Goal: Check status

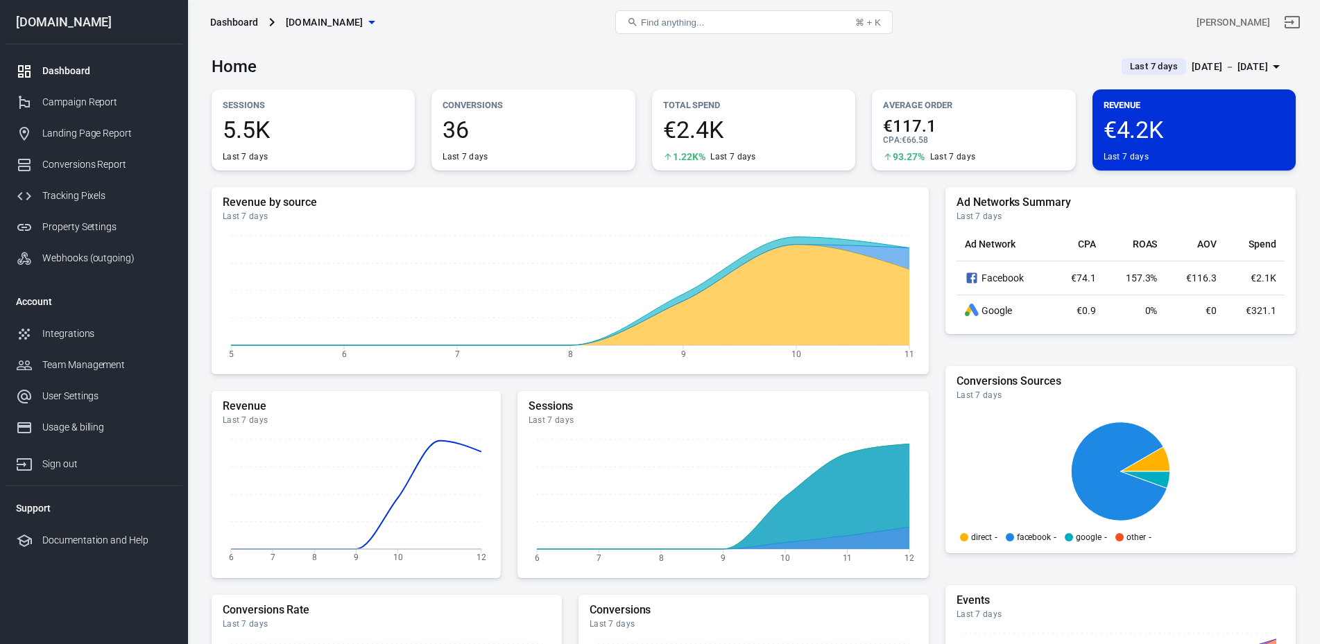
click at [826, 68] on span "Last 7 days" at bounding box center [1153, 67] width 59 height 14
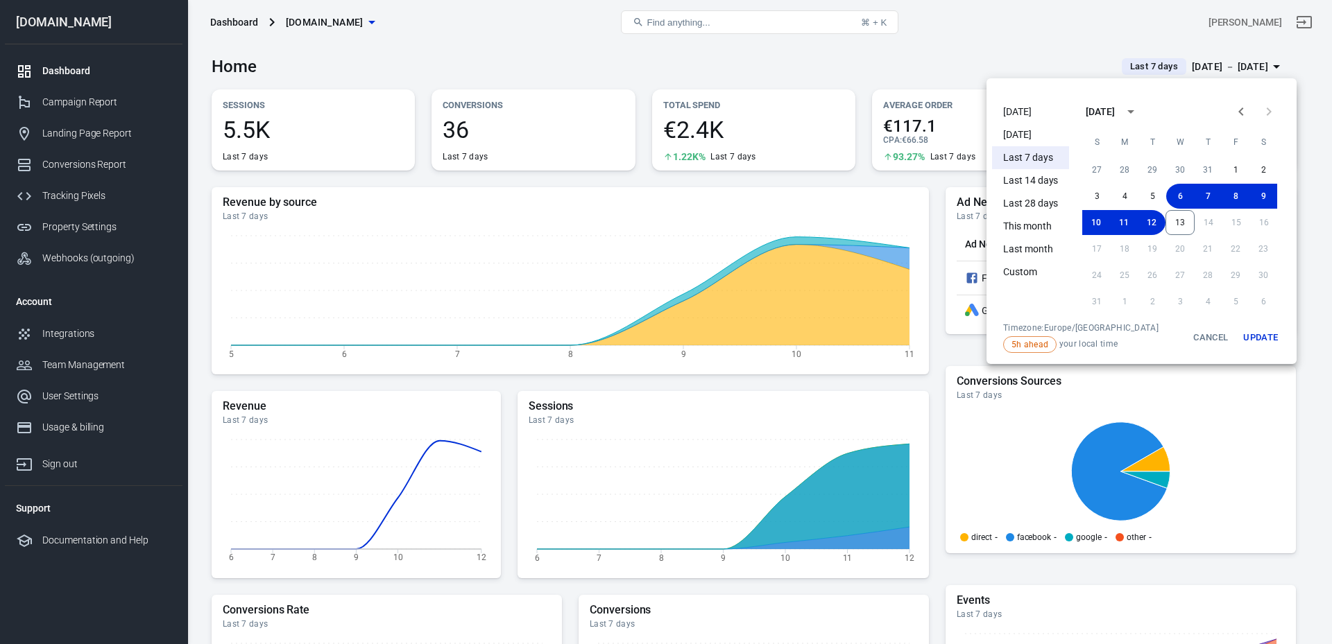
click at [826, 116] on li "[DATE]" at bounding box center [1030, 112] width 77 height 23
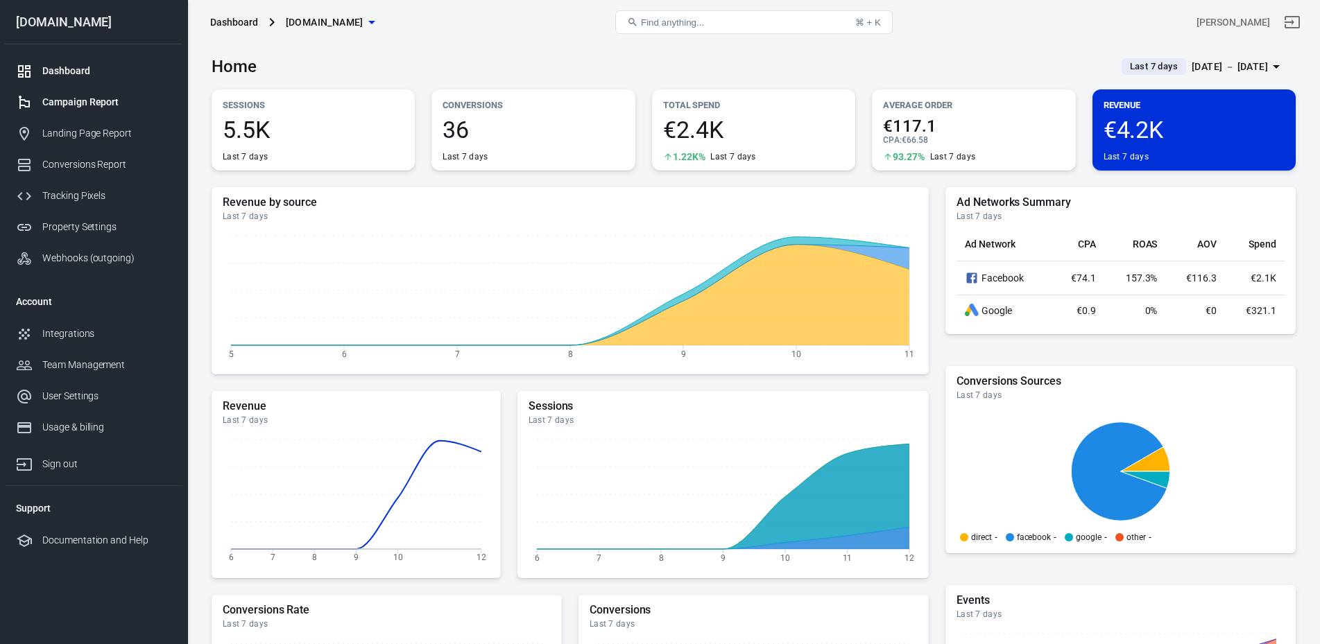
click at [88, 105] on div "Campaign Report" at bounding box center [106, 102] width 129 height 15
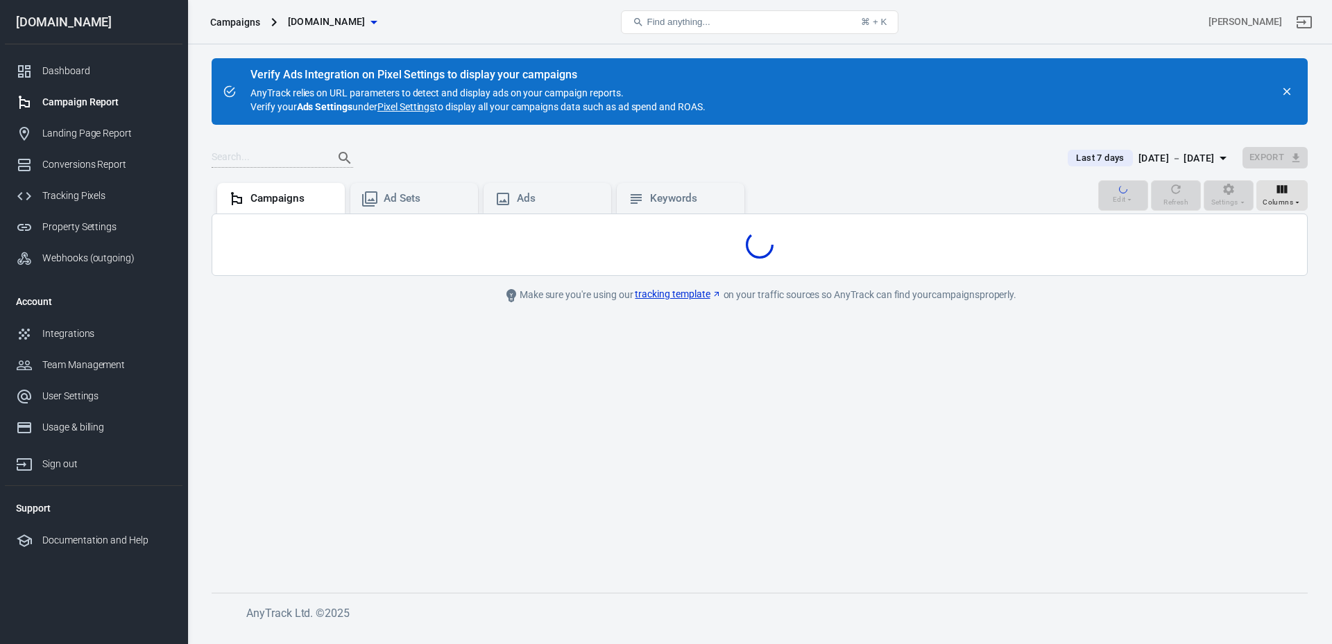
click at [826, 164] on div "[DATE] － [DATE]" at bounding box center [1176, 158] width 76 height 17
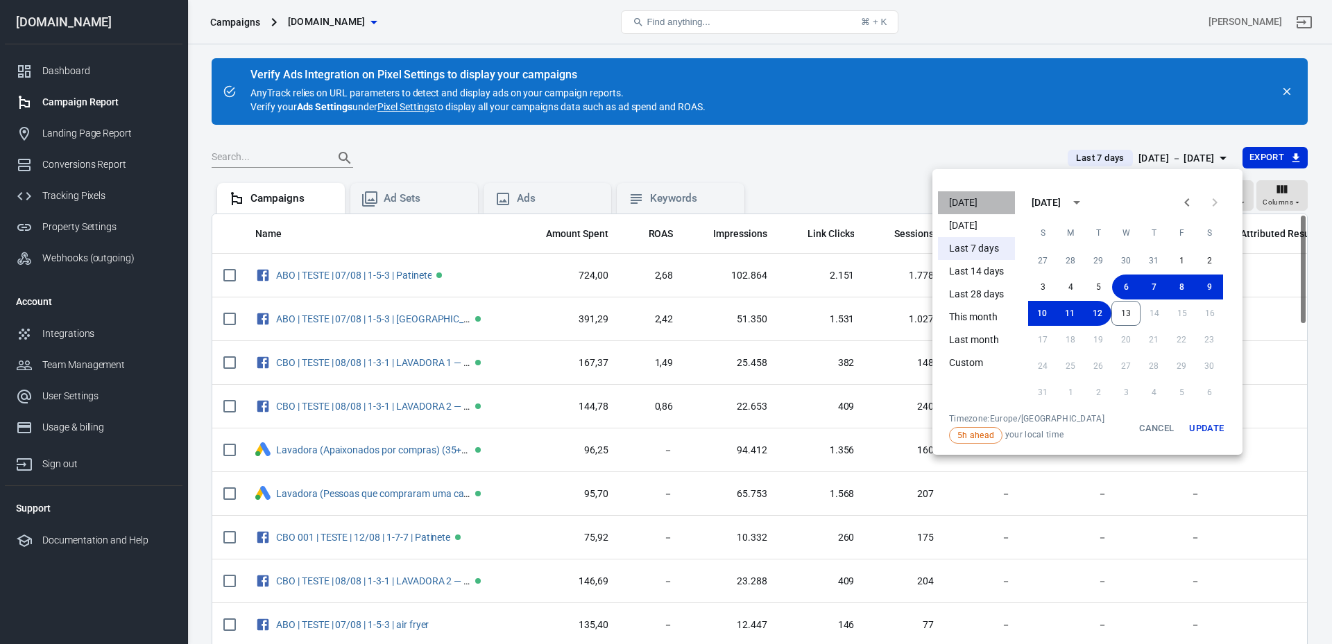
click at [826, 200] on li "[DATE]" at bounding box center [976, 202] width 77 height 23
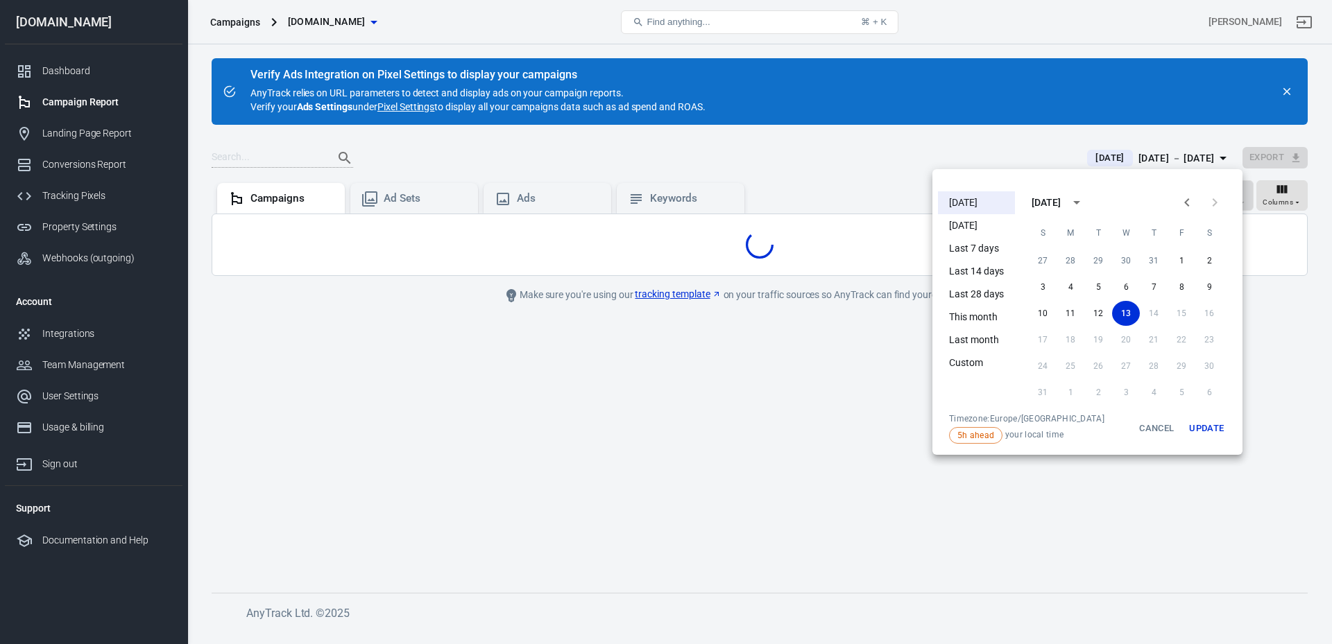
click at [826, 171] on div at bounding box center [666, 322] width 1332 height 644
